Goal: Navigation & Orientation: Understand site structure

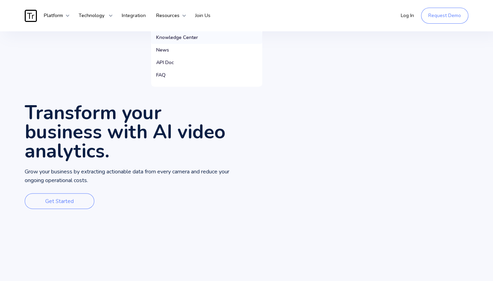
click at [188, 38] on div "Knowledge Center" at bounding box center [177, 37] width 42 height 7
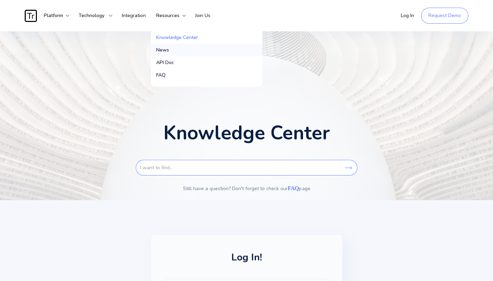
click at [161, 50] on div "News" at bounding box center [162, 50] width 13 height 7
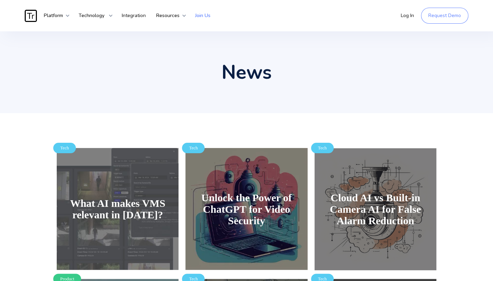
click at [202, 15] on link "Join Us" at bounding box center [203, 15] width 26 height 21
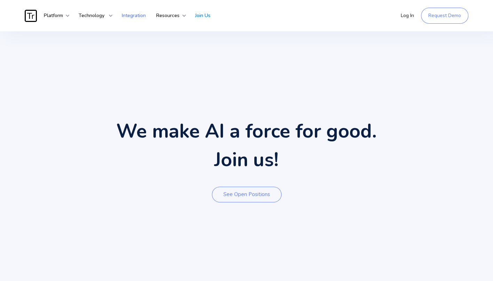
click at [136, 14] on link "Integration" at bounding box center [134, 15] width 34 height 21
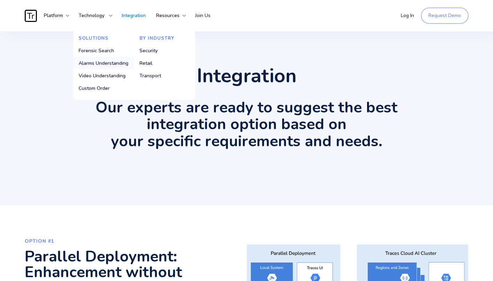
click at [95, 63] on div "Alarms Understanding" at bounding box center [104, 63] width 50 height 7
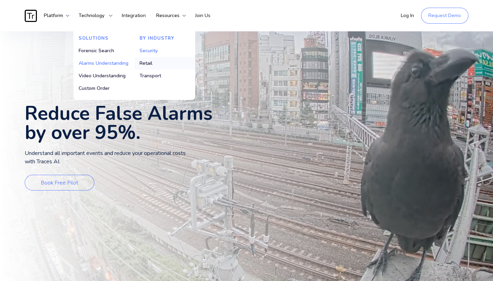
click at [148, 61] on div "Retail" at bounding box center [146, 63] width 13 height 7
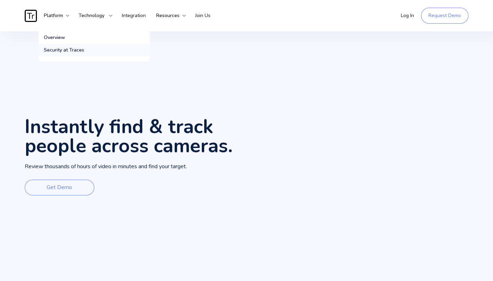
click at [61, 48] on div "Security at Traces" at bounding box center [64, 50] width 40 height 7
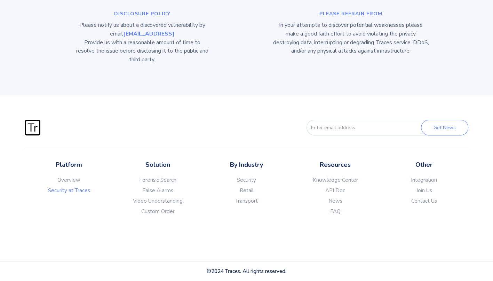
scroll to position [1237, 0]
